Goal: Obtain resource: Obtain resource

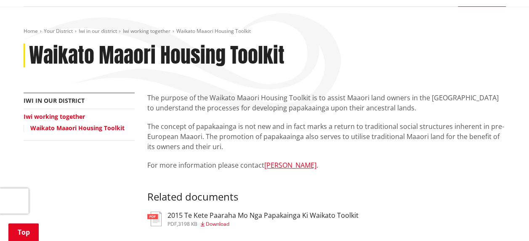
scroll to position [101, 0]
click at [85, 125] on link "Waikato Maaori Housing Toolkit" at bounding box center [77, 128] width 94 height 8
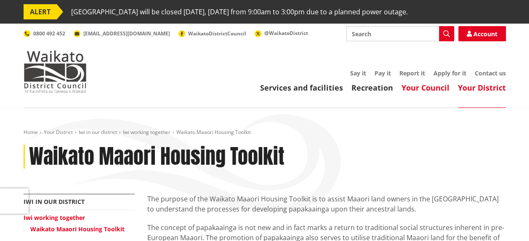
click at [426, 86] on link "Your Council" at bounding box center [426, 87] width 48 height 10
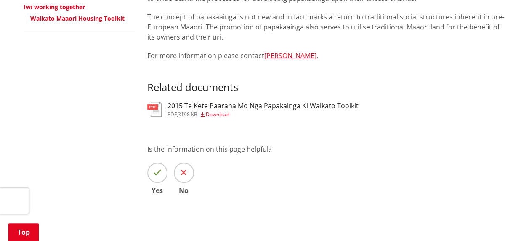
click at [155, 106] on img at bounding box center [154, 109] width 14 height 15
